Goal: Find specific page/section: Find specific page/section

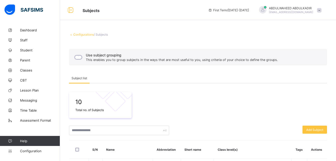
drag, startPoint x: 0, startPoint y: 0, endPoint x: 319, endPoint y: 9, distance: 318.9
click at [319, 9] on div "ABDULWAHEED ABDULKADIR [EMAIL_ADDRESS][PERSON_NAME][DOMAIN_NAME]" at bounding box center [289, 10] width 70 height 8
click at [219, 34] on div "Configurations / Subjects" at bounding box center [198, 35] width 258 height 4
click at [32, 30] on span "Dashboard" at bounding box center [40, 30] width 40 height 4
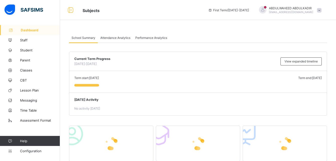
click at [32, 30] on span "Dashboard" at bounding box center [40, 30] width 39 height 4
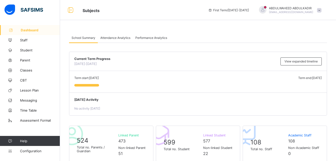
click at [32, 30] on span "Dashboard" at bounding box center [40, 30] width 39 height 4
click at [27, 149] on span "Configuration" at bounding box center [40, 151] width 40 height 4
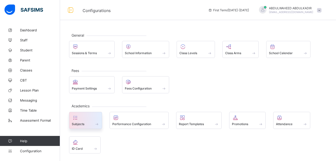
click at [90, 122] on div "Subjects" at bounding box center [86, 124] width 28 height 4
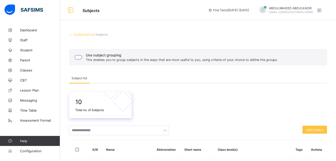
click at [94, 103] on span "10" at bounding box center [100, 101] width 50 height 7
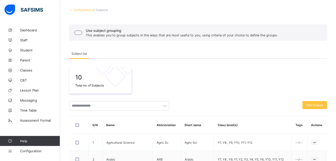
scroll to position [31, 0]
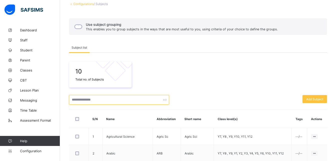
click at [164, 100] on div at bounding box center [119, 100] width 100 height 10
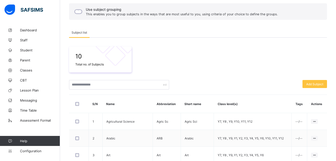
scroll to position [45, 0]
click at [33, 152] on span "Configuration" at bounding box center [40, 151] width 40 height 4
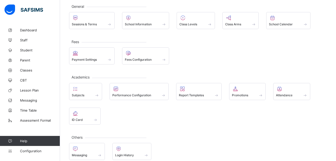
scroll to position [35, 0]
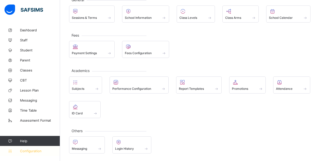
click at [33, 148] on link "Configuration" at bounding box center [30, 151] width 60 height 10
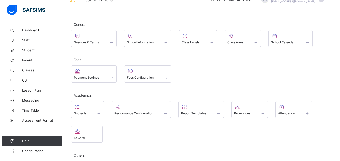
scroll to position [0, 0]
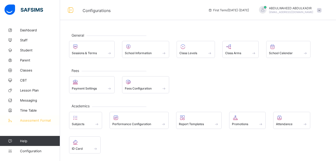
click at [33, 121] on span "Assessment Format" at bounding box center [40, 120] width 40 height 4
